Goal: Check status

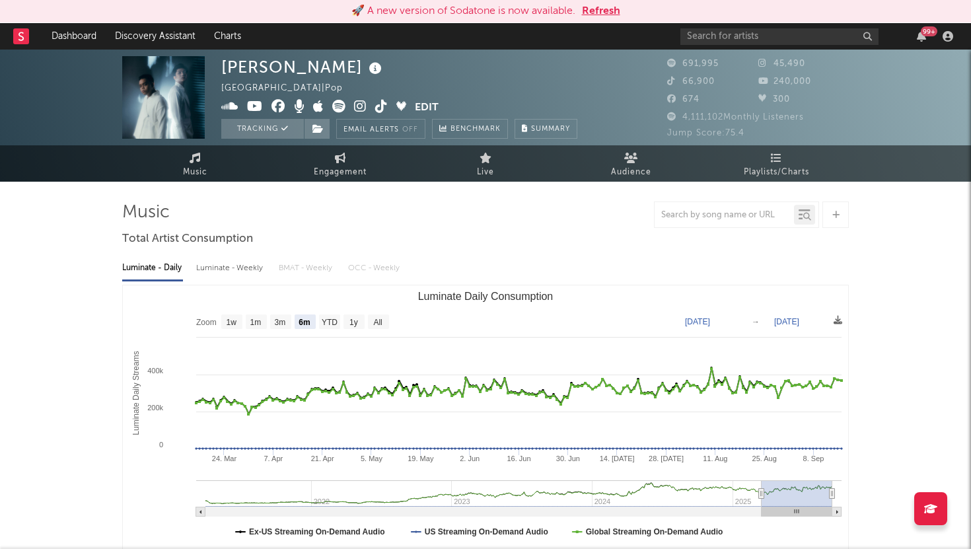
select select "6m"
click at [582, 16] on button "Refresh" at bounding box center [601, 11] width 38 height 16
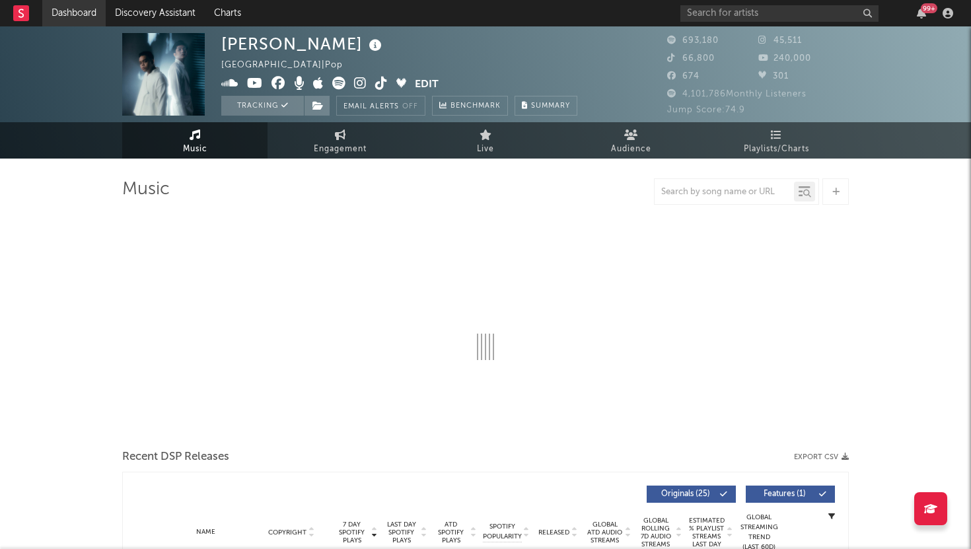
select select "6m"
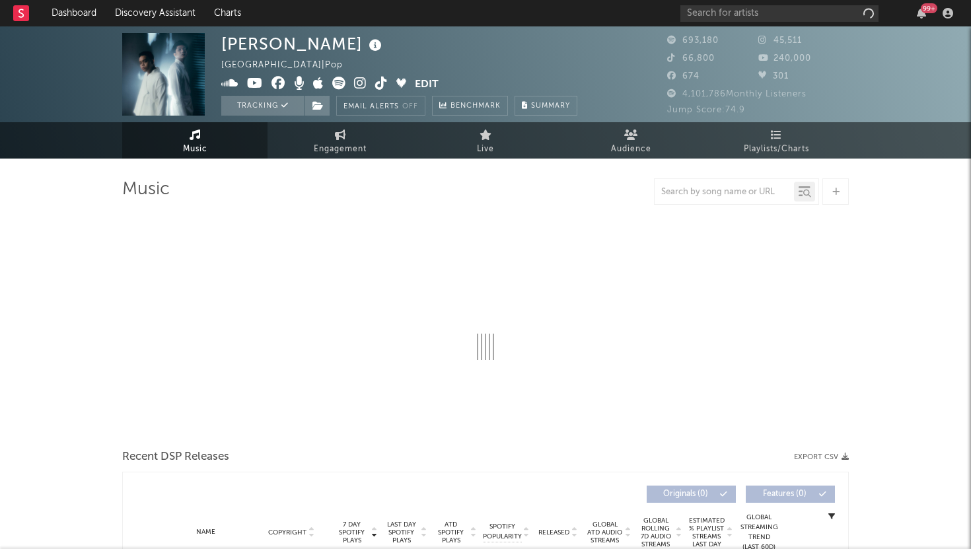
select select "6m"
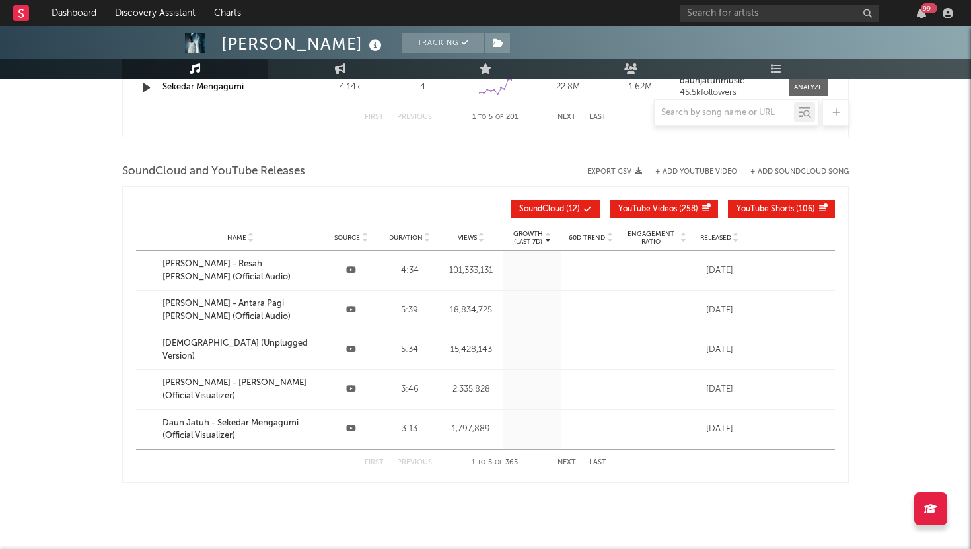
scroll to position [1472, 0]
